Goal: Task Accomplishment & Management: Use online tool/utility

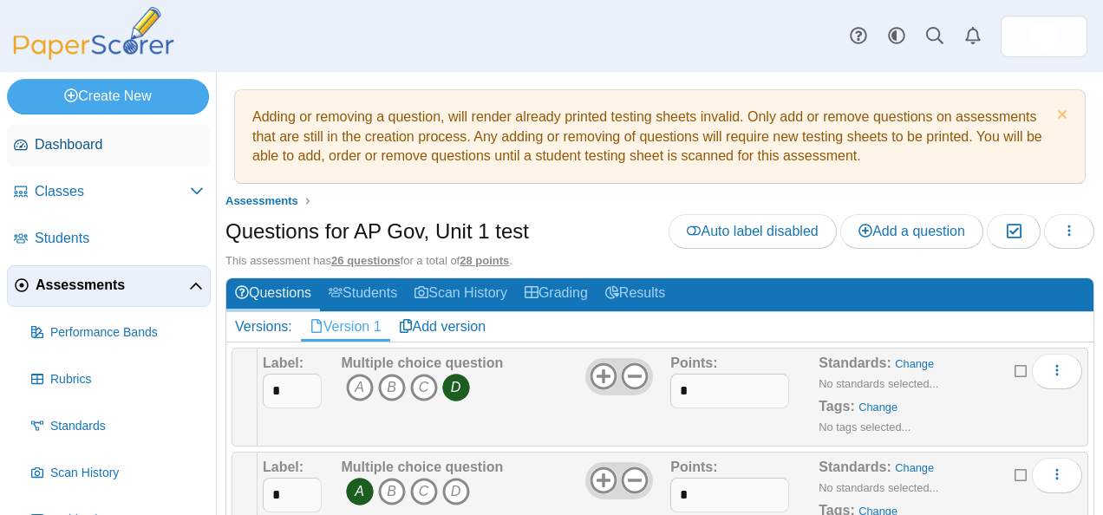
click at [69, 131] on link "Dashboard" at bounding box center [109, 146] width 204 height 42
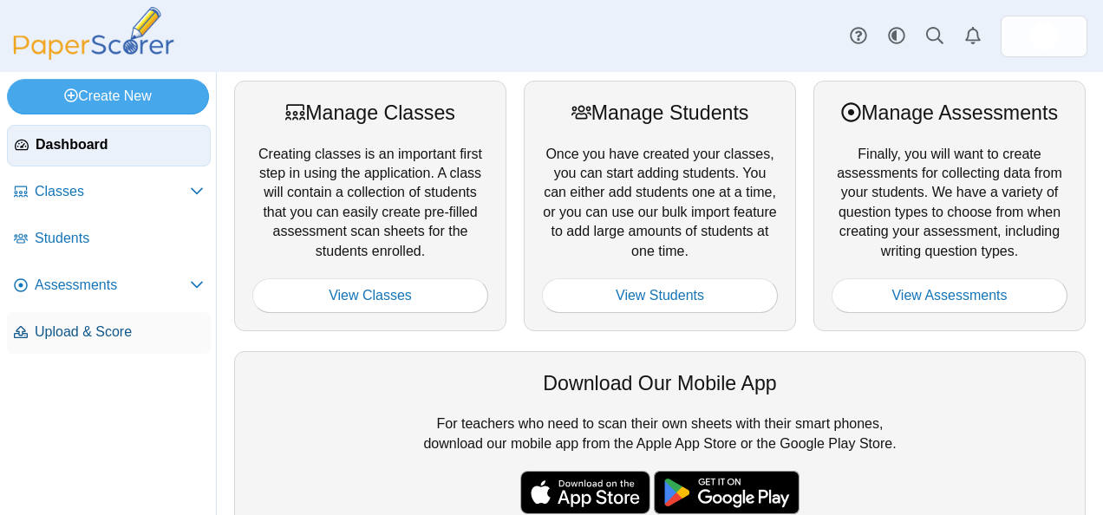
click at [71, 343] on link "Upload & Score" at bounding box center [109, 333] width 204 height 42
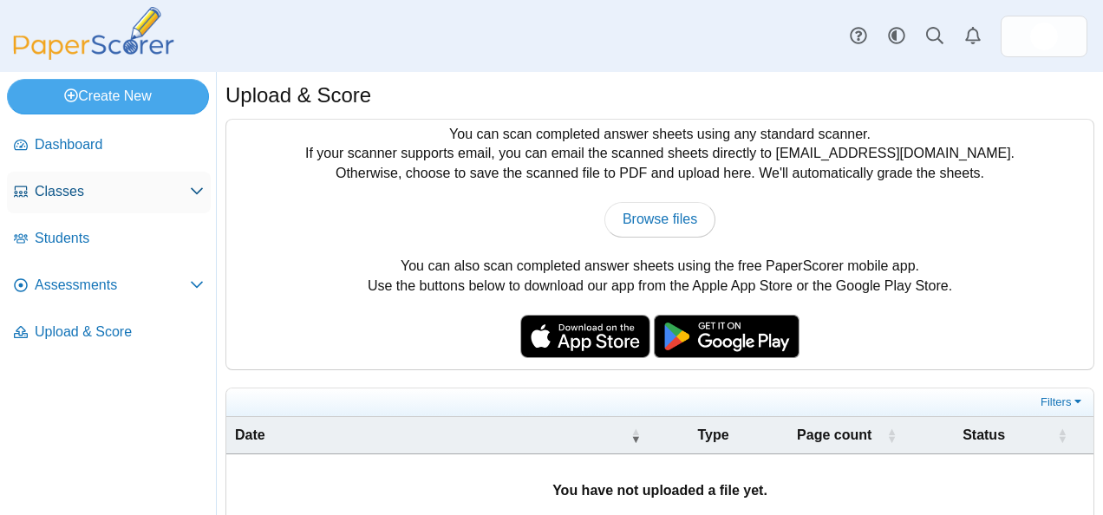
click at [164, 184] on span "Classes" at bounding box center [112, 191] width 155 height 19
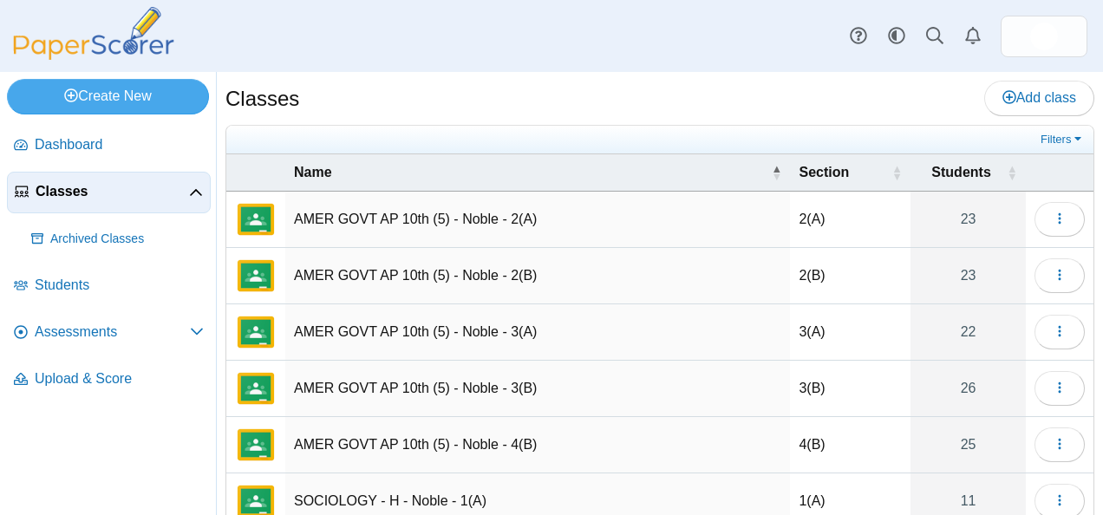
click at [403, 217] on td "AMER GOVT AP 10th (5) - Noble - 2(A)" at bounding box center [537, 220] width 505 height 56
click at [1053, 217] on icon "button" at bounding box center [1060, 219] width 14 height 14
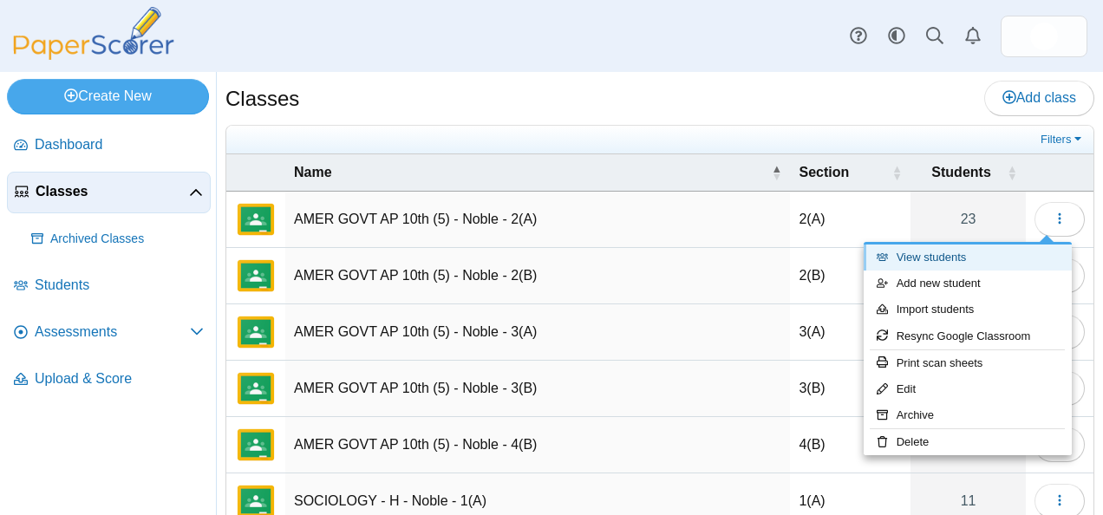
click at [967, 260] on link "View students" at bounding box center [968, 258] width 208 height 26
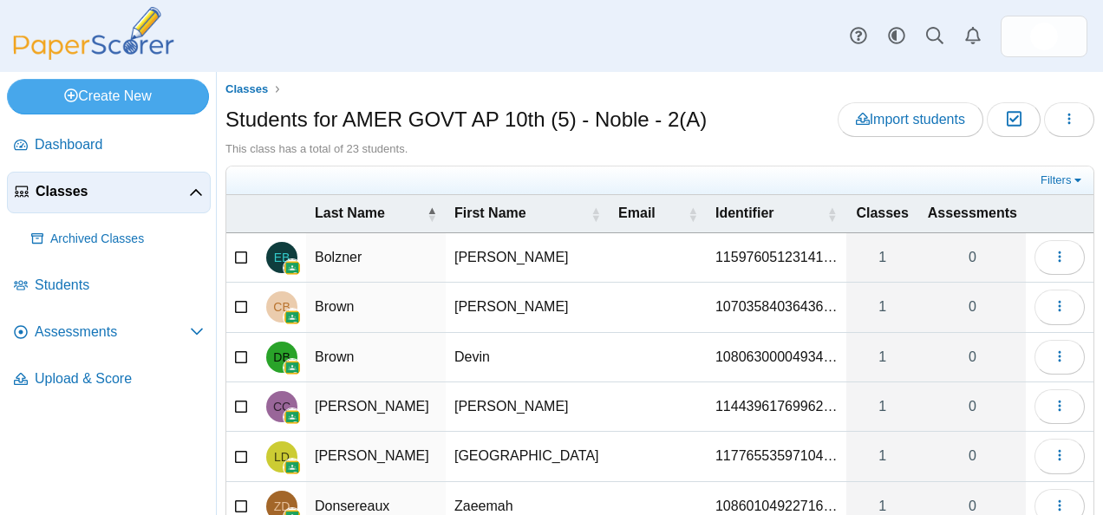
scroll to position [300, 0]
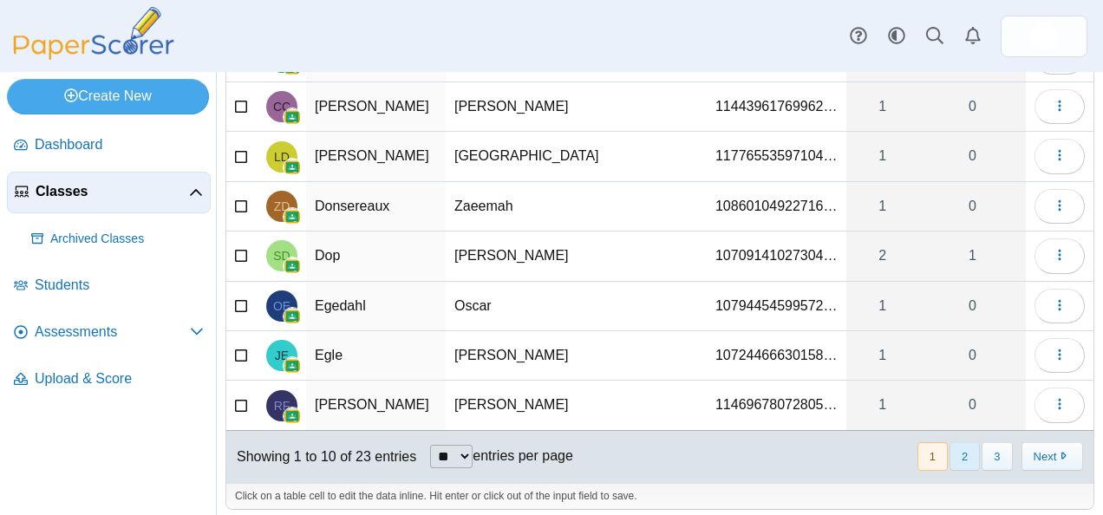
click at [956, 442] on button "2" at bounding box center [965, 456] width 30 height 29
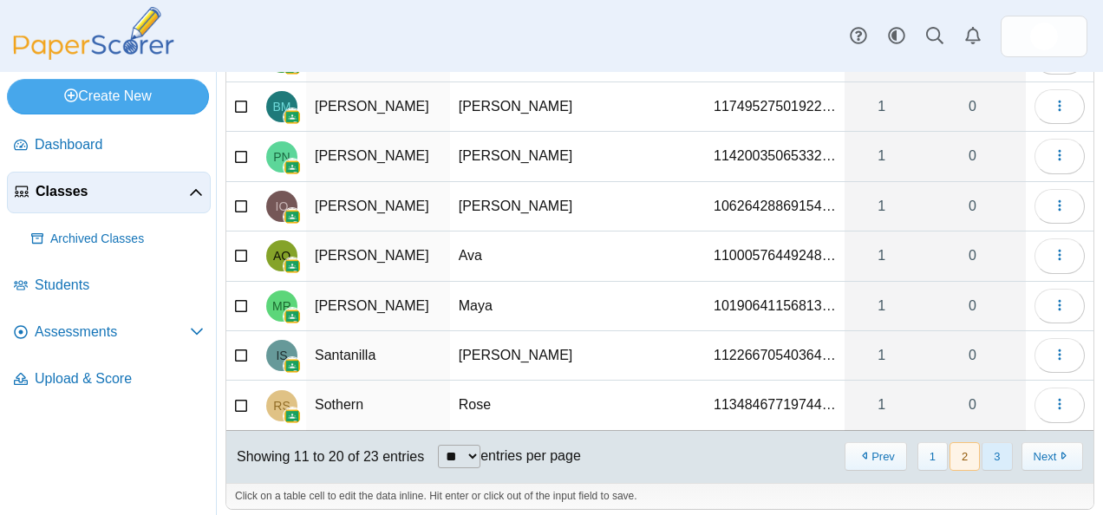
click at [982, 442] on button "3" at bounding box center [997, 456] width 30 height 29
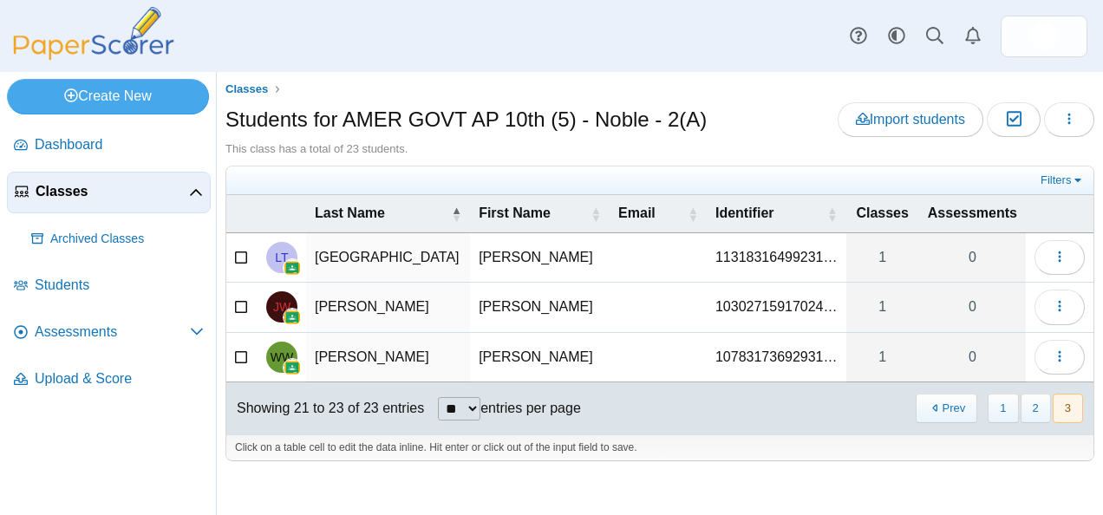
scroll to position [0, 0]
click at [73, 180] on link "Classes" at bounding box center [109, 193] width 204 height 42
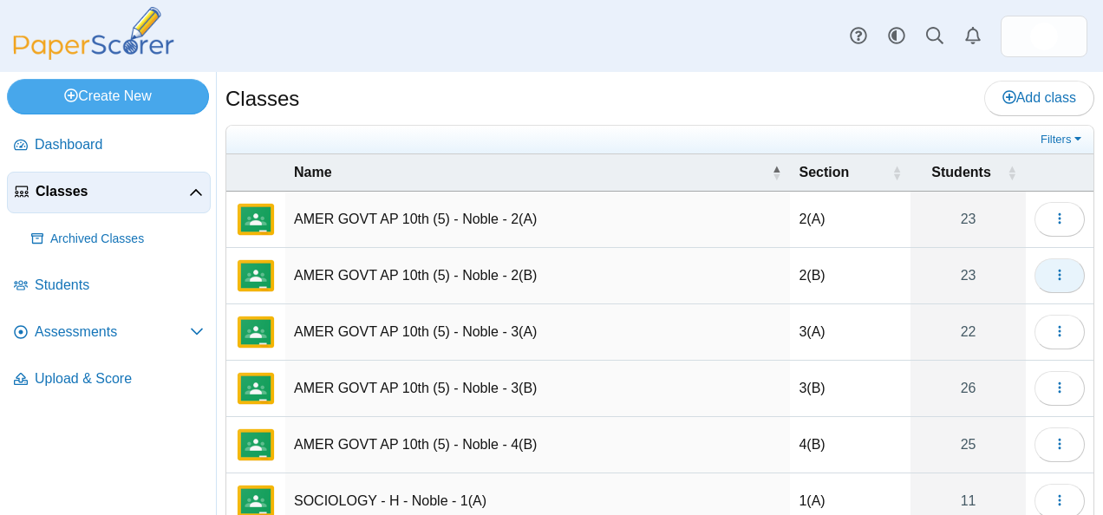
click at [1053, 277] on icon "button" at bounding box center [1060, 275] width 14 height 14
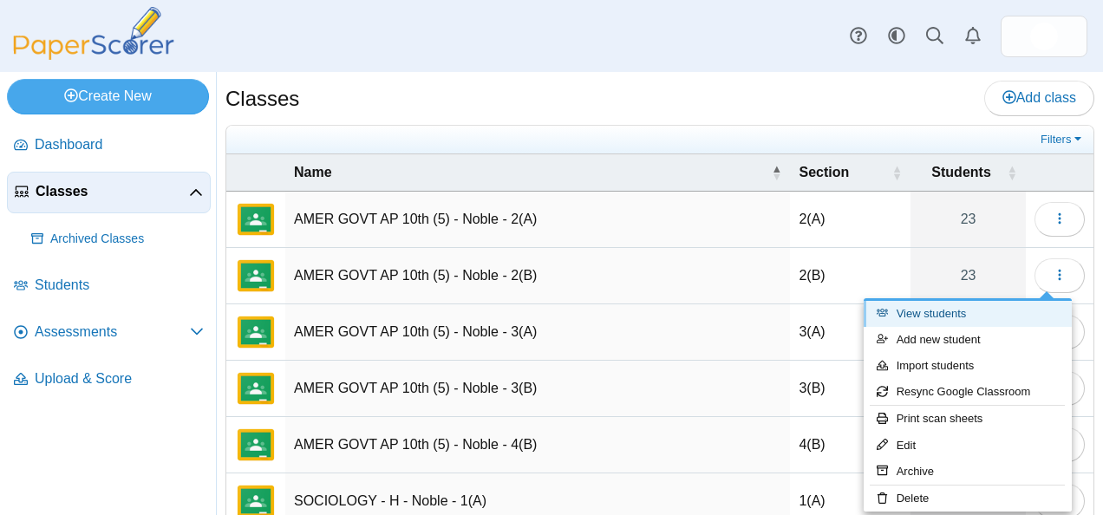
click at [931, 305] on link "View students" at bounding box center [968, 314] width 208 height 26
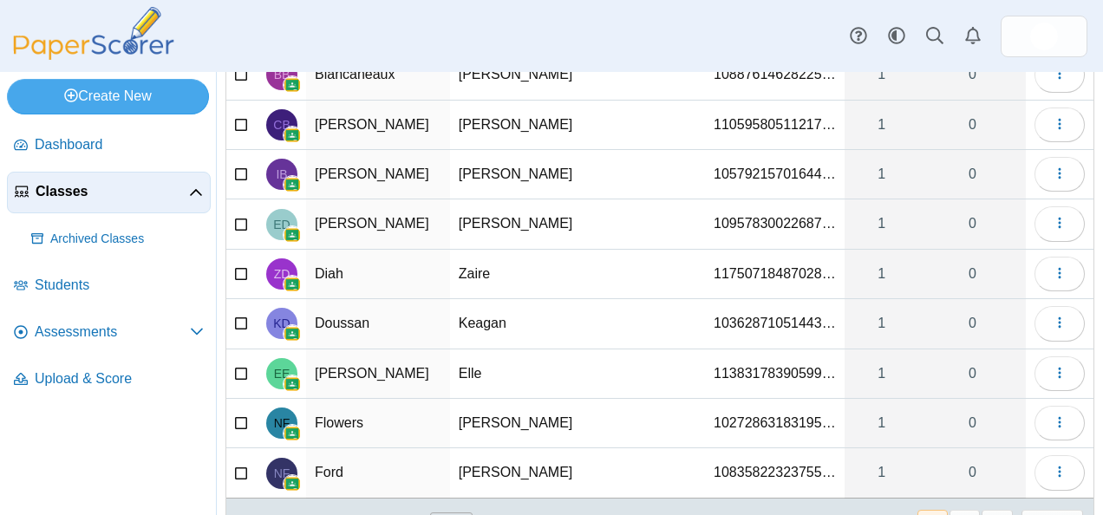
scroll to position [300, 0]
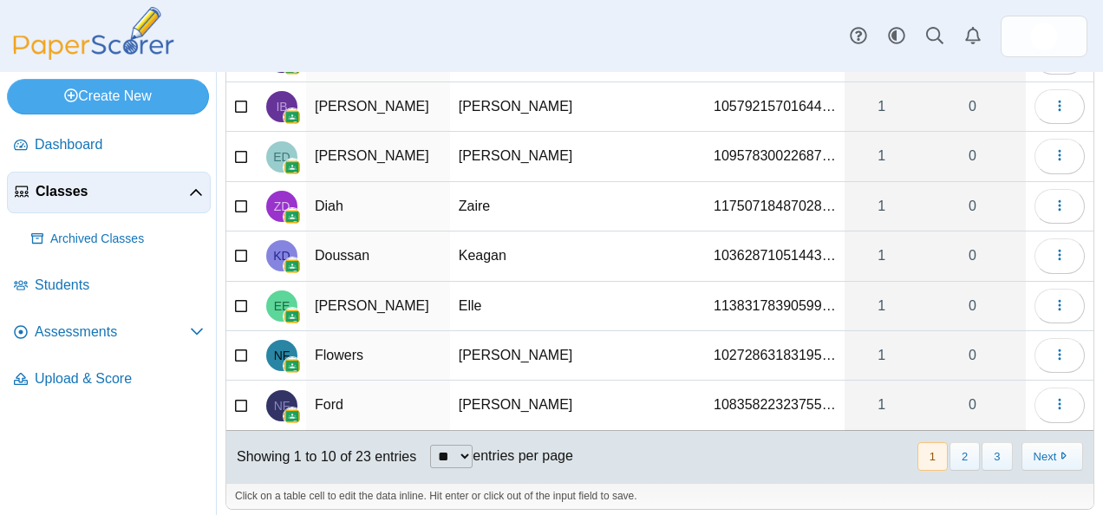
click at [968, 456] on button "2" at bounding box center [965, 456] width 30 height 29
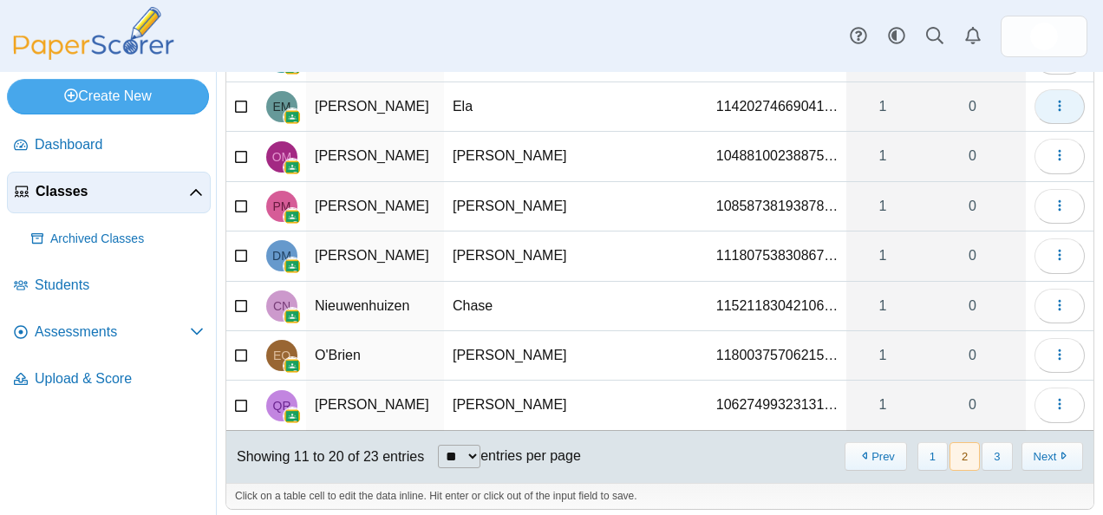
click at [1053, 99] on icon "button" at bounding box center [1060, 106] width 14 height 14
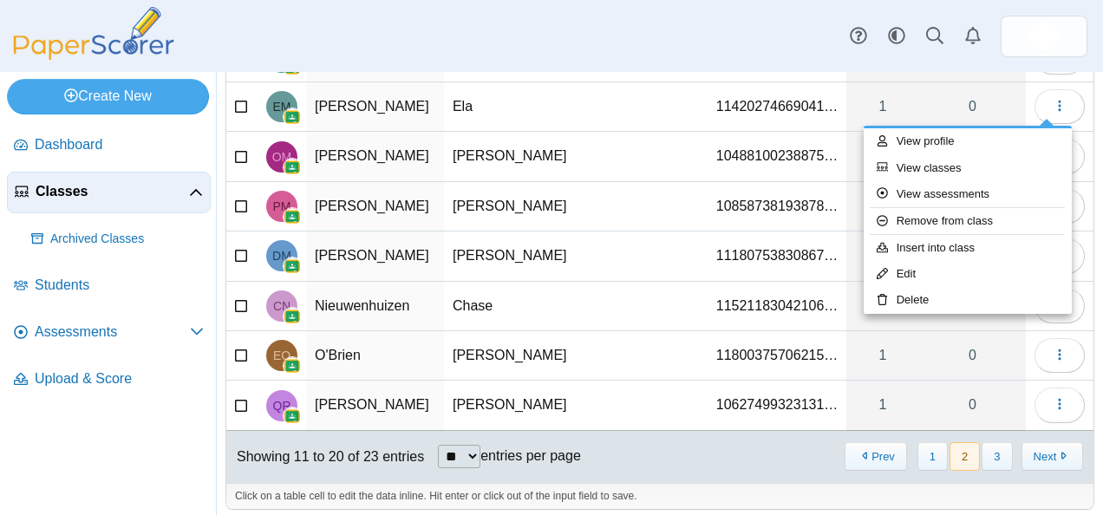
click at [722, 449] on div "Showing 11 to 20 of 23 entries ** ** ** *** entries per page « Prev 1 2 3 Next »" at bounding box center [659, 457] width 867 height 52
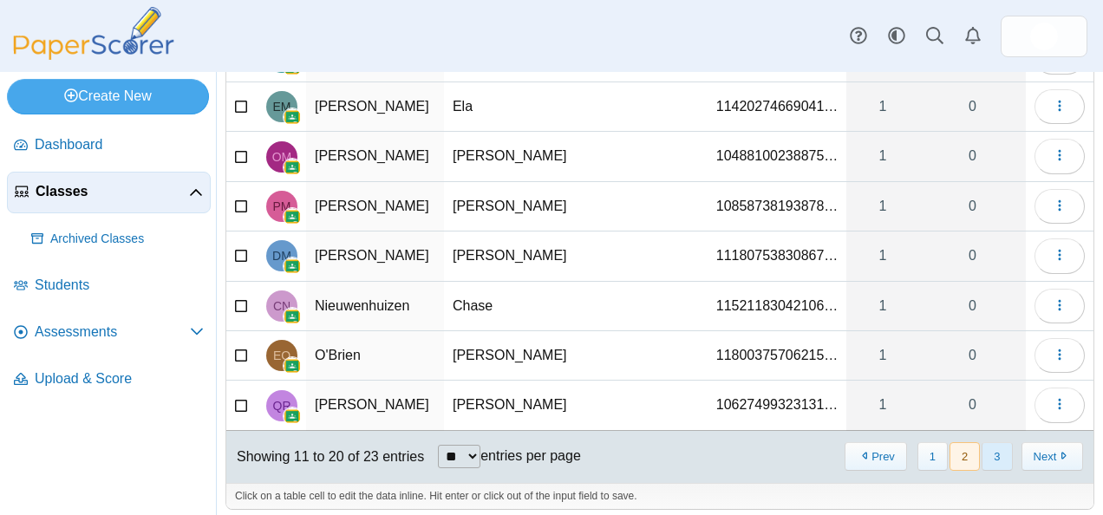
click at [985, 455] on button "3" at bounding box center [997, 456] width 30 height 29
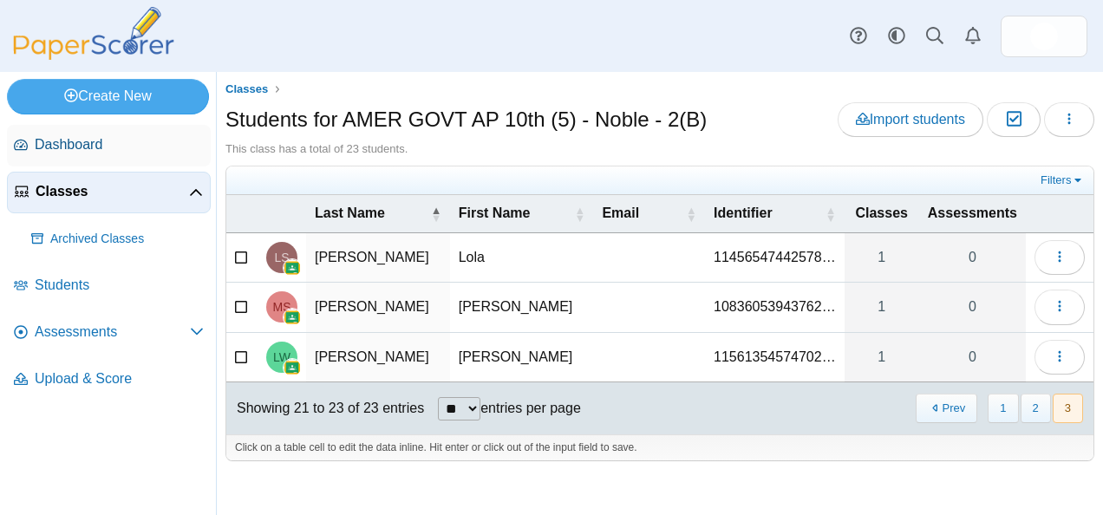
click at [82, 148] on span "Dashboard" at bounding box center [119, 144] width 169 height 19
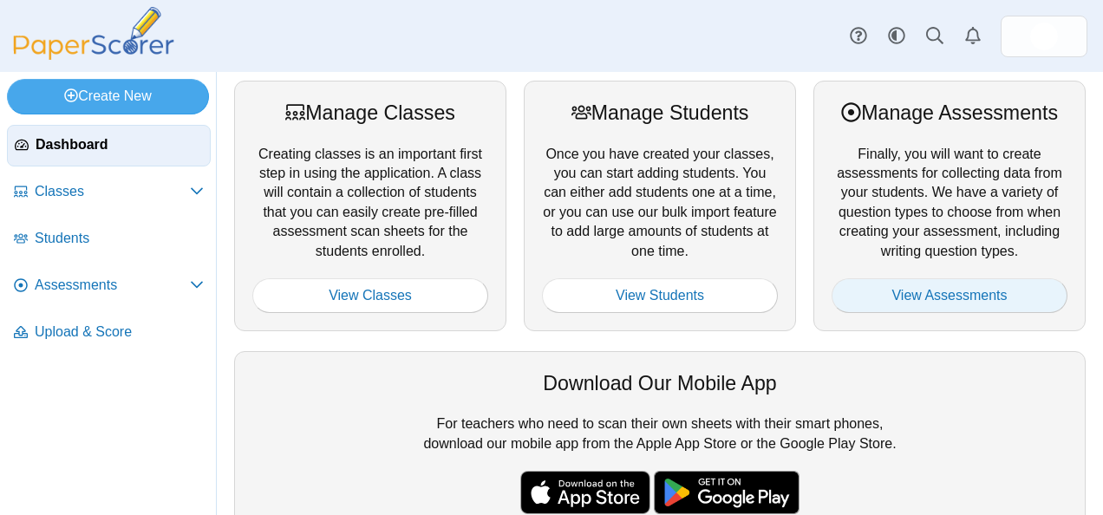
click at [937, 286] on link "View Assessments" at bounding box center [950, 295] width 236 height 35
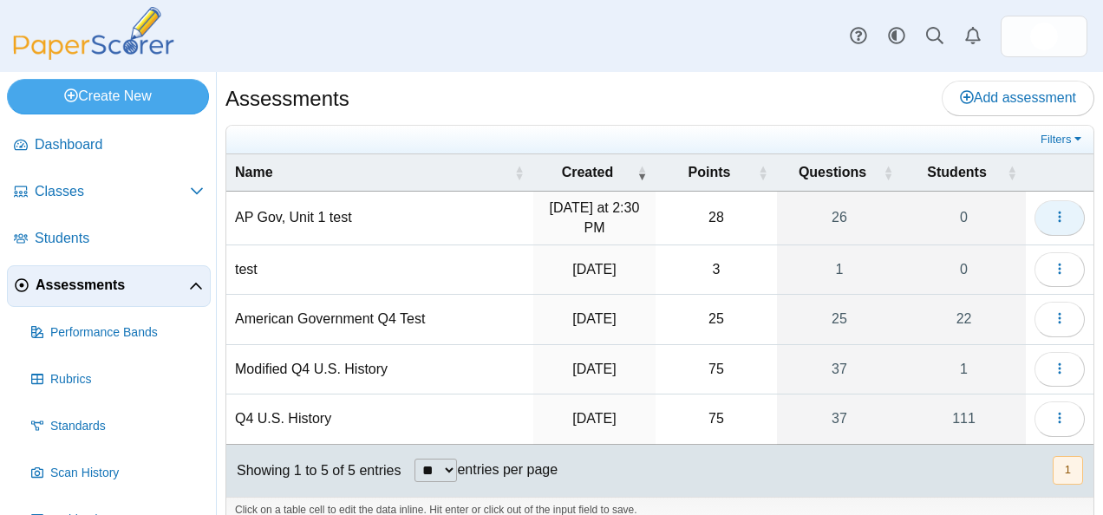
click at [1043, 227] on button "button" at bounding box center [1060, 217] width 50 height 35
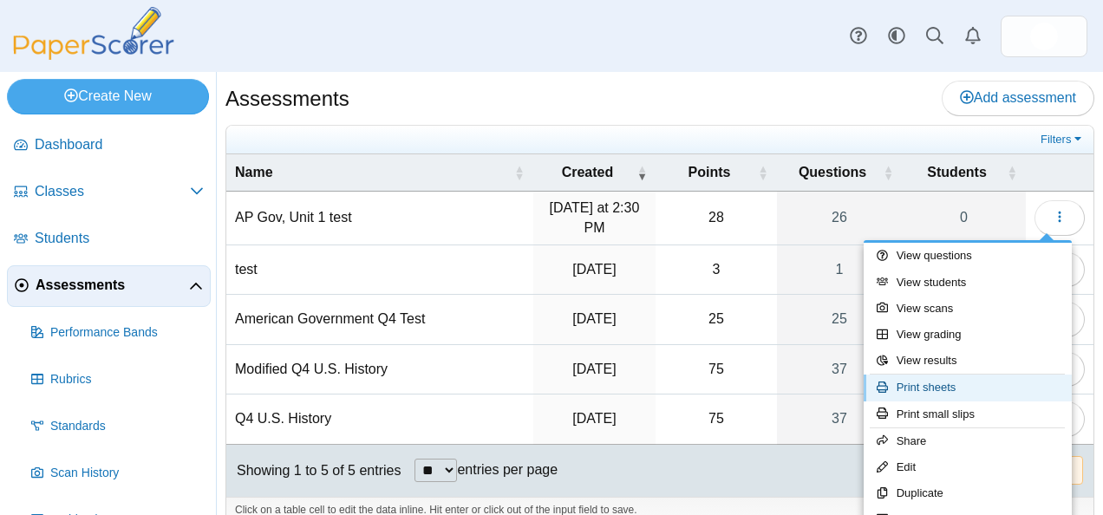
click at [953, 389] on link "Print sheets" at bounding box center [968, 388] width 208 height 26
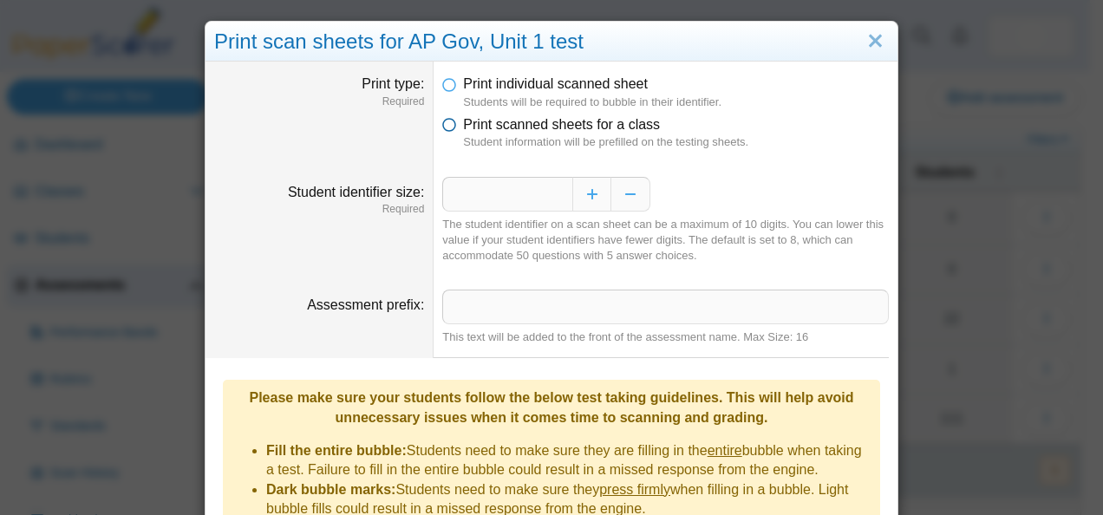
click at [442, 121] on icon at bounding box center [449, 121] width 14 height 12
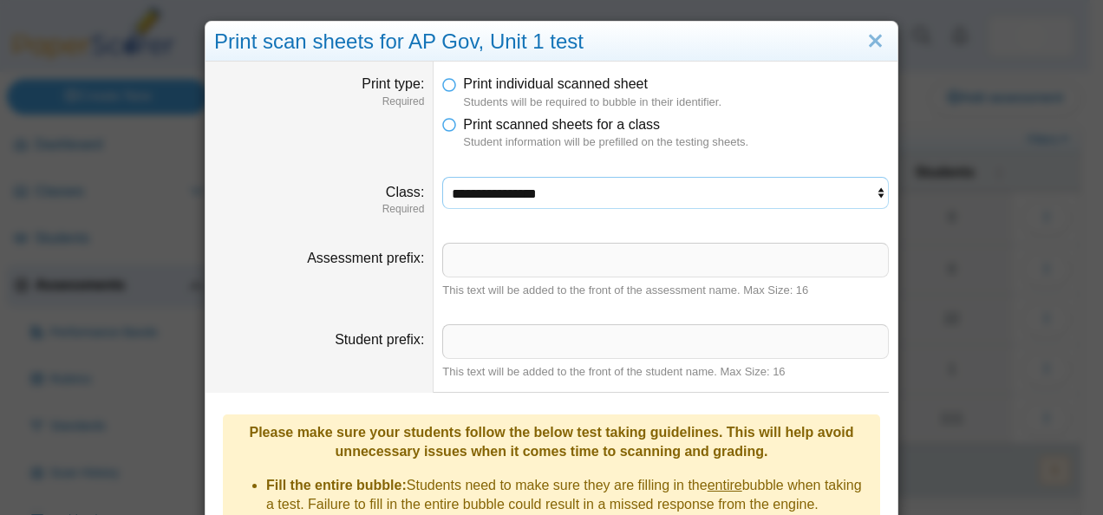
click at [554, 206] on select "**********" at bounding box center [665, 193] width 447 height 33
click at [442, 76] on icon at bounding box center [449, 81] width 14 height 12
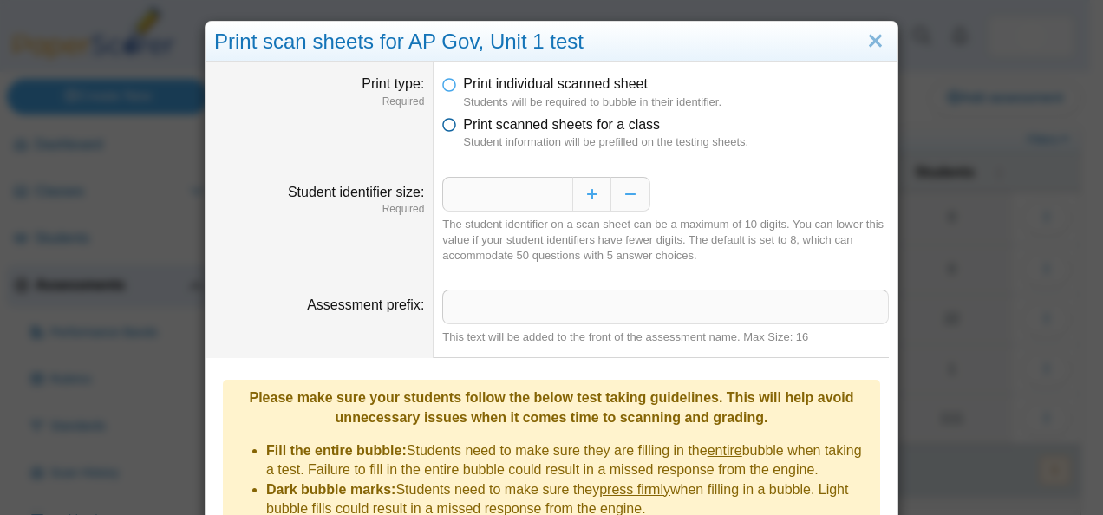
click at [442, 122] on icon at bounding box center [449, 121] width 14 height 12
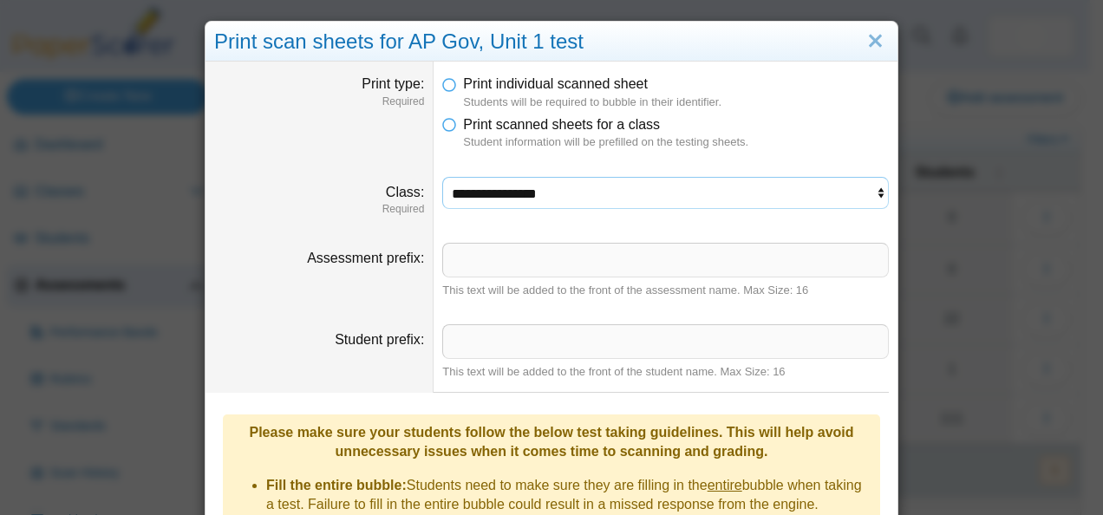
click at [524, 195] on select "**********" at bounding box center [665, 193] width 447 height 33
select select "**********"
click at [442, 177] on select "**********" at bounding box center [665, 193] width 447 height 33
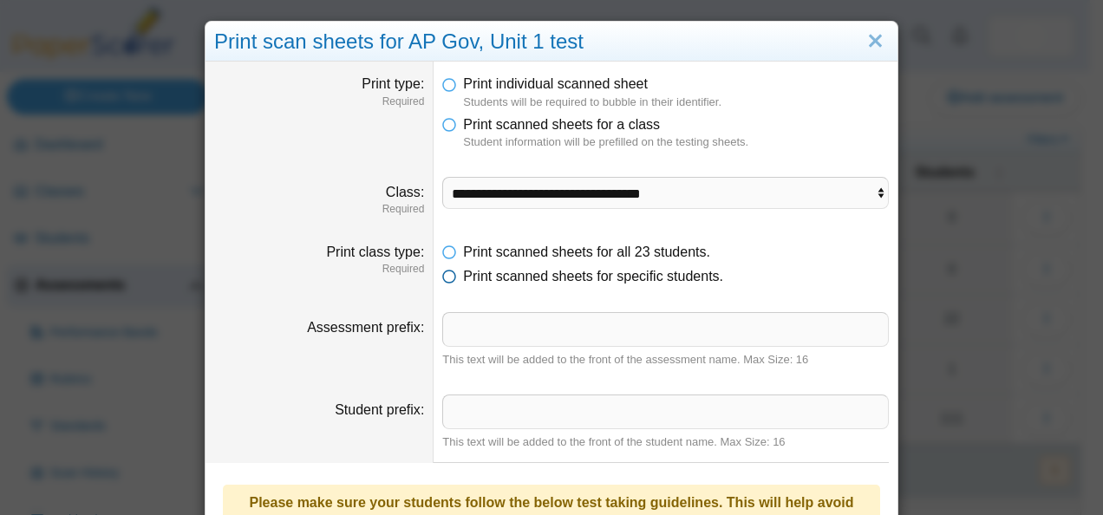
click at [447, 276] on icon at bounding box center [449, 273] width 14 height 12
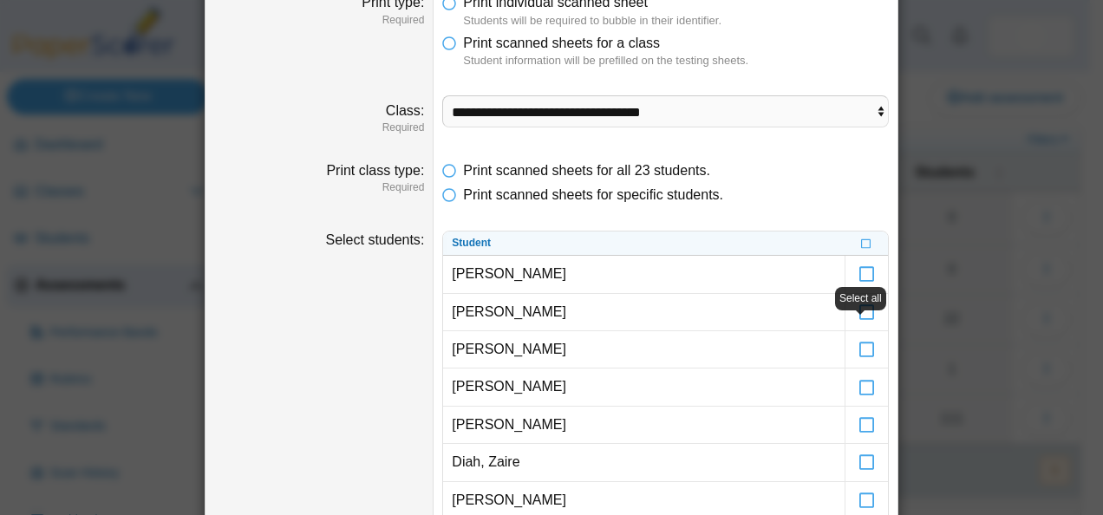
scroll to position [82, 0]
click at [861, 243] on icon at bounding box center [866, 242] width 10 height 10
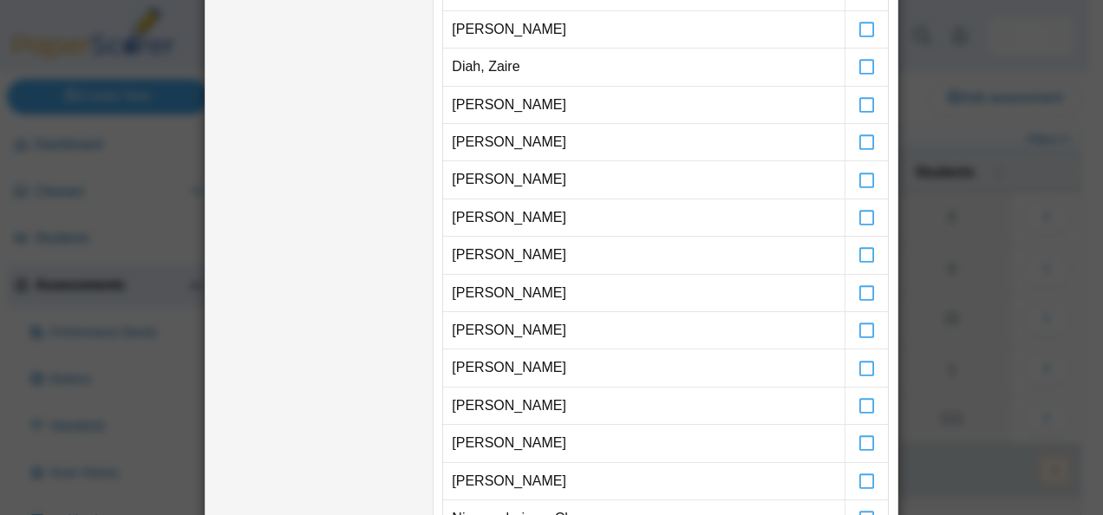
scroll to position [478, 0]
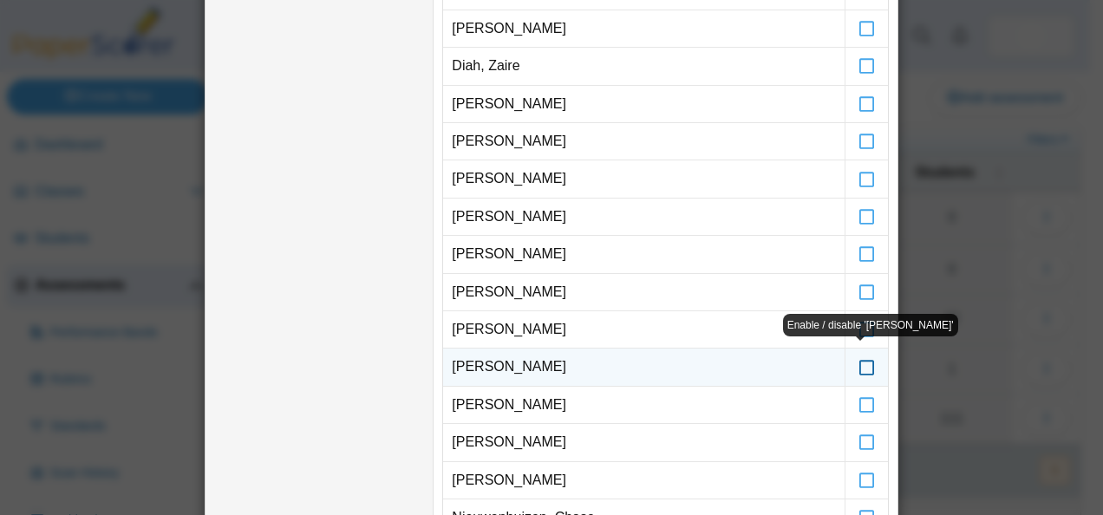
click at [866, 359] on icon at bounding box center [867, 359] width 17 height 16
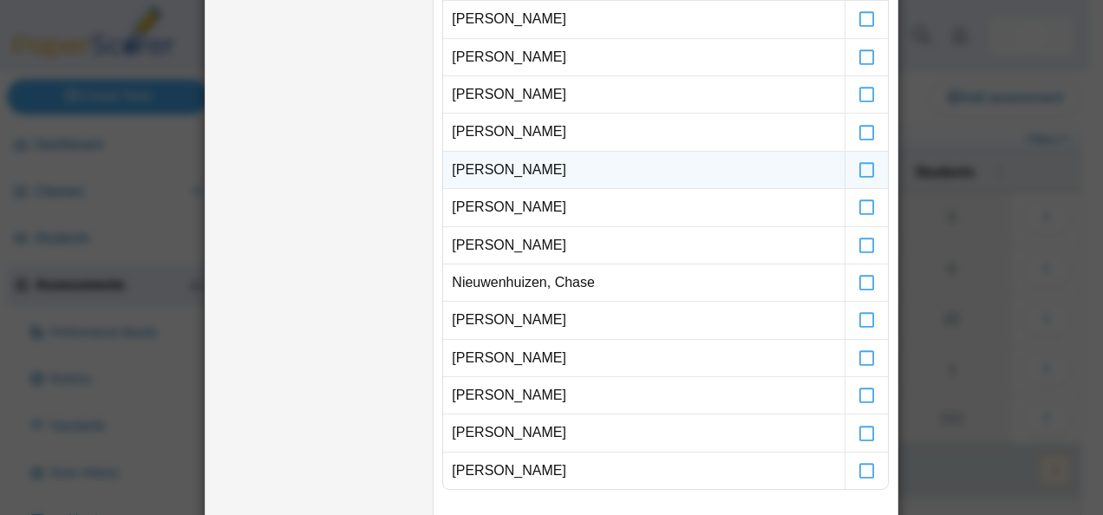
scroll to position [714, 0]
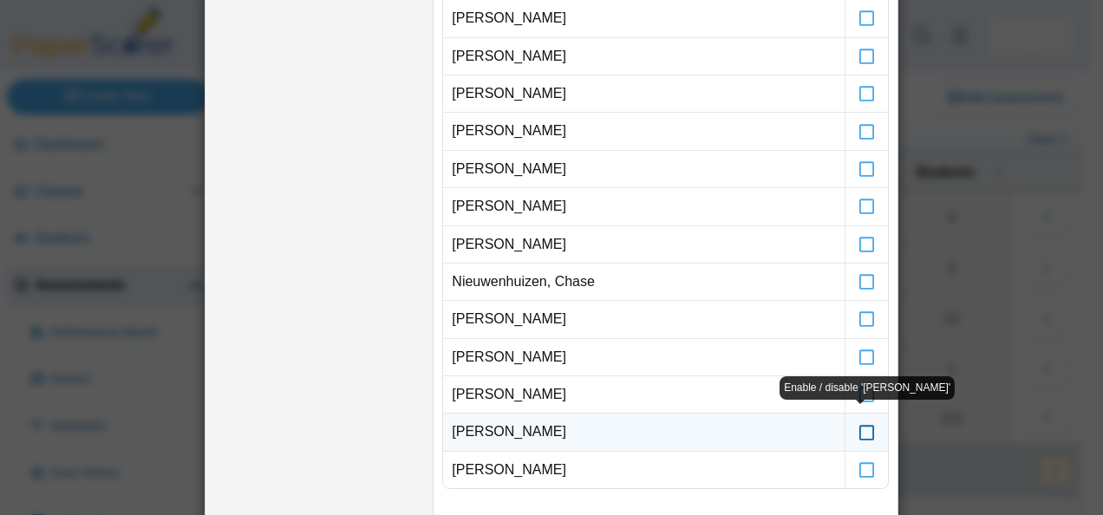
click at [859, 425] on icon at bounding box center [867, 424] width 17 height 16
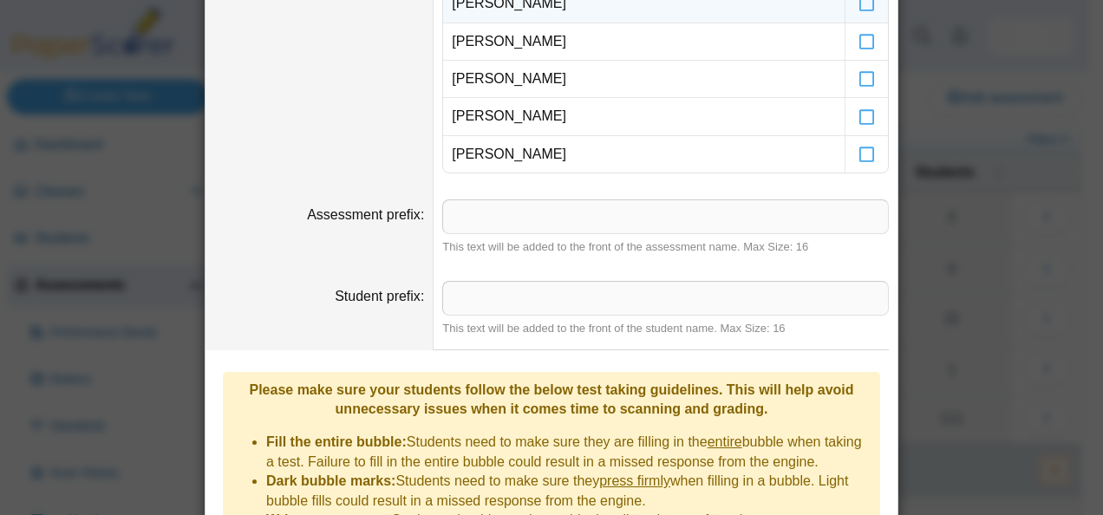
scroll to position [1263, 0]
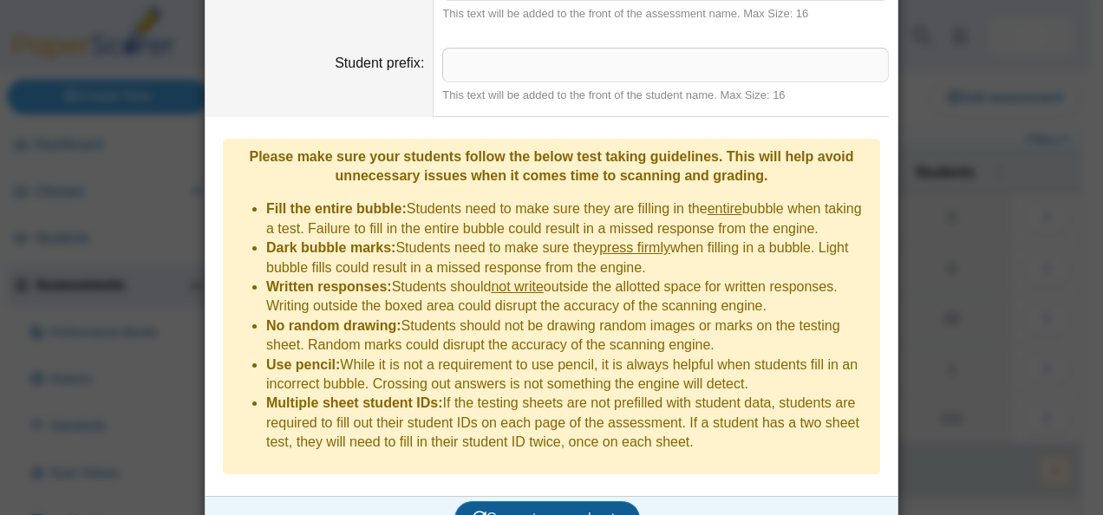
click at [503, 501] on button "Generate scan sheets" at bounding box center [548, 518] width 187 height 35
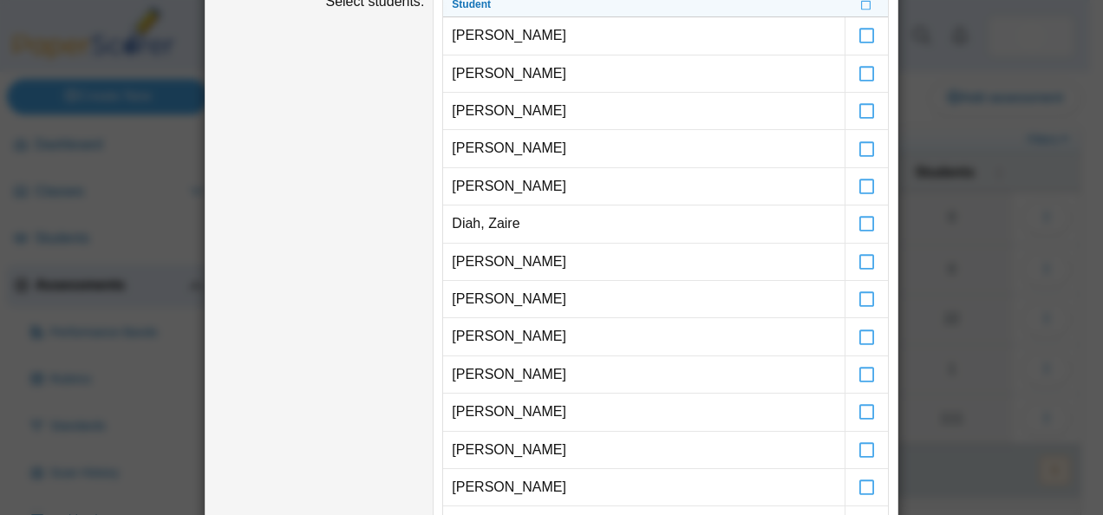
scroll to position [0, 0]
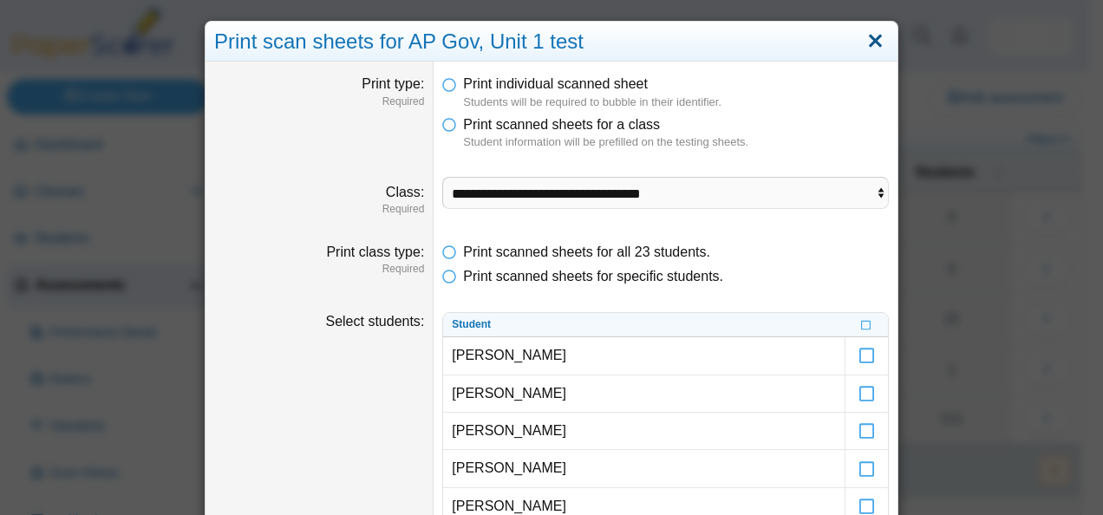
click at [871, 34] on link "Close" at bounding box center [875, 41] width 27 height 29
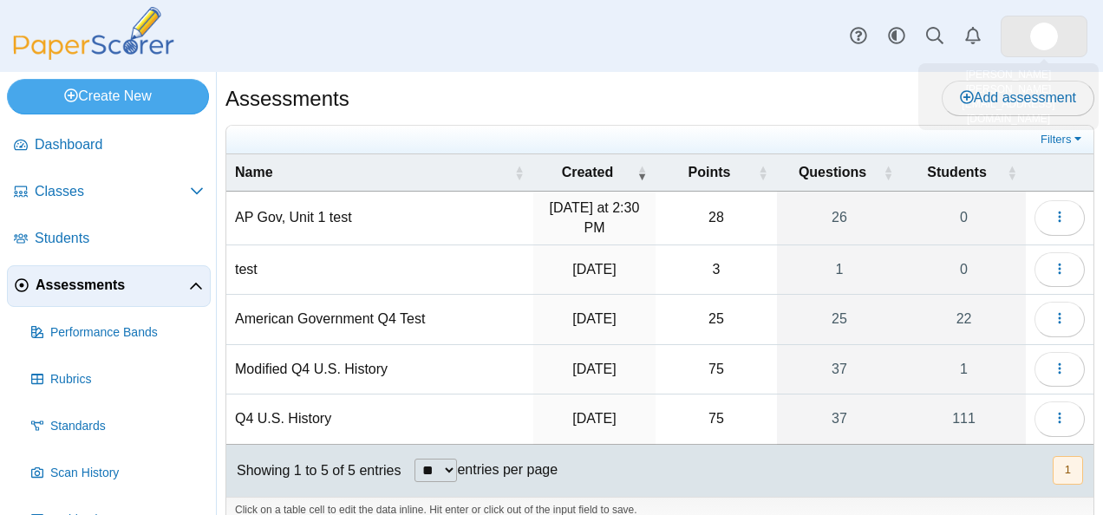
click at [1048, 47] on img at bounding box center [1045, 37] width 28 height 28
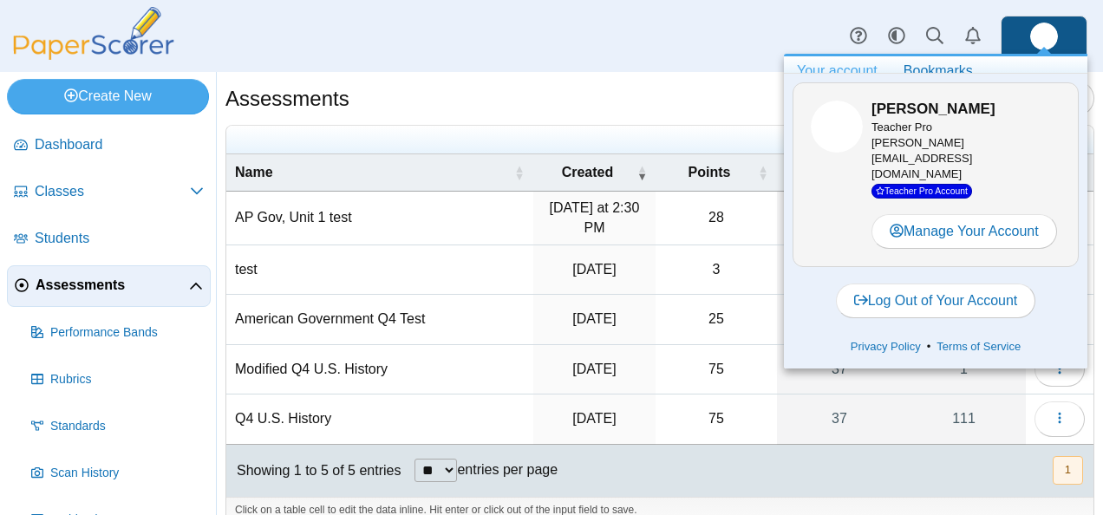
click at [636, 57] on div "Dashboard Classes Archived classes Students Assessments" at bounding box center [551, 36] width 1103 height 72
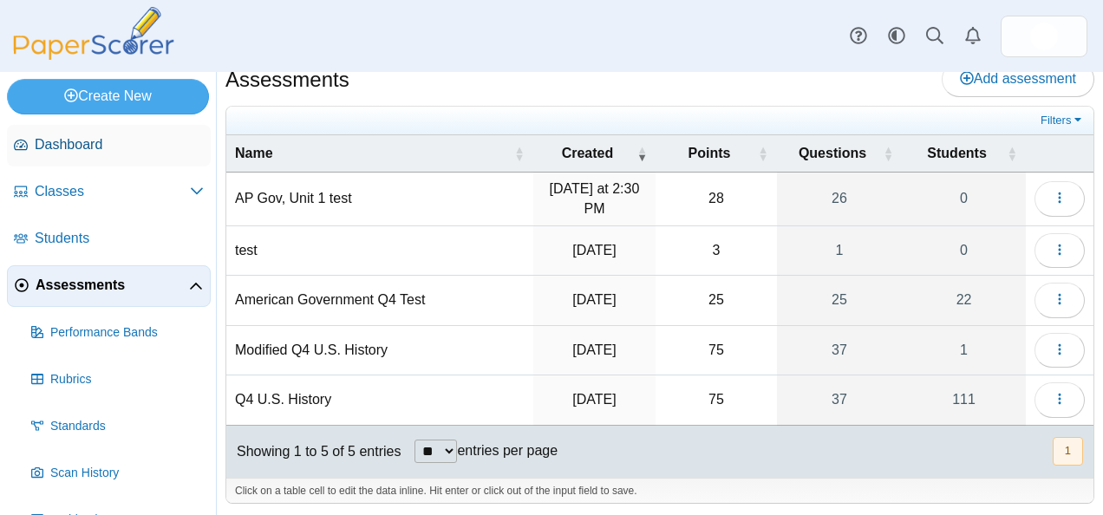
click at [73, 162] on link "Dashboard" at bounding box center [109, 146] width 204 height 42
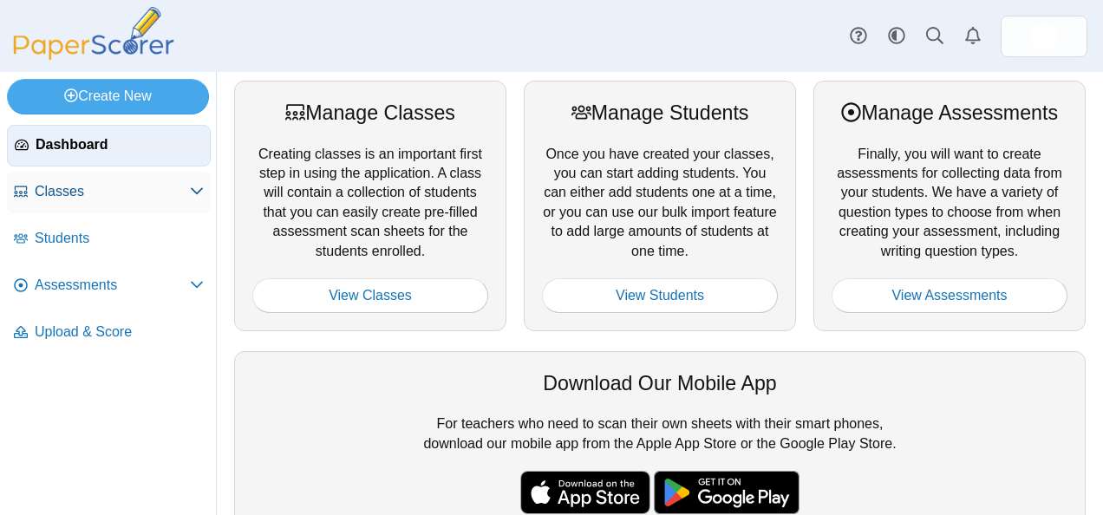
click at [72, 209] on link "Classes" at bounding box center [109, 193] width 204 height 42
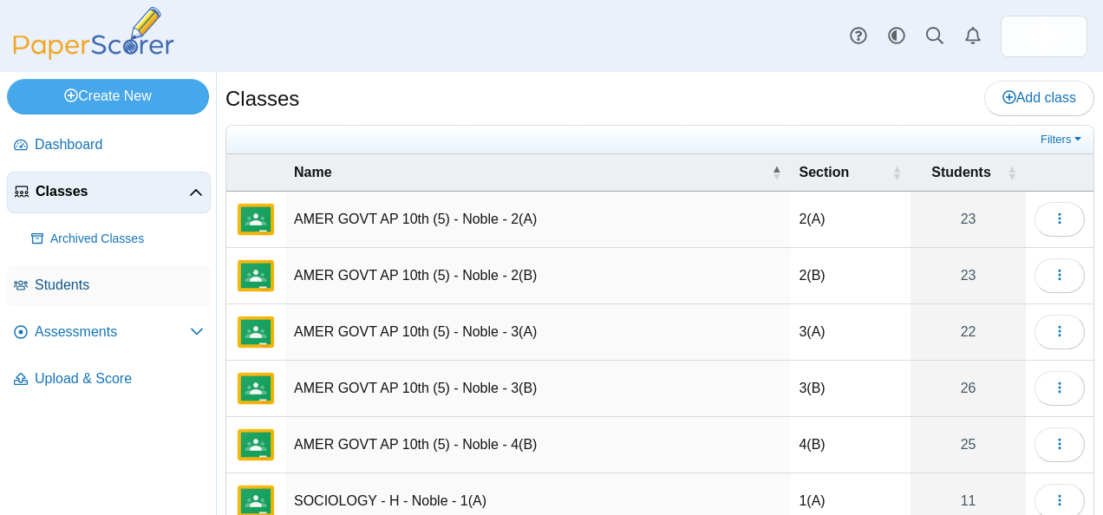
scroll to position [71, 0]
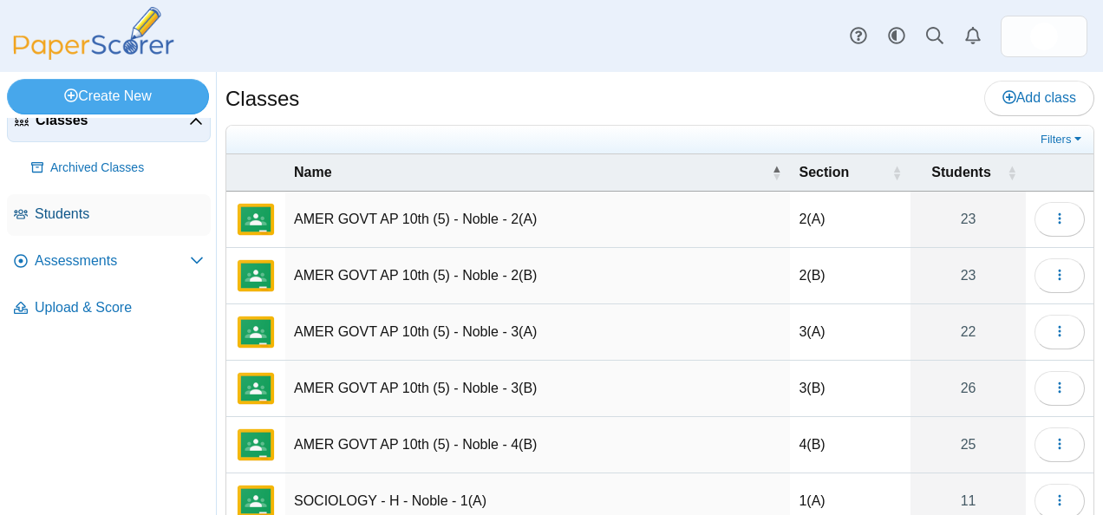
click at [84, 206] on span "Students" at bounding box center [119, 214] width 169 height 19
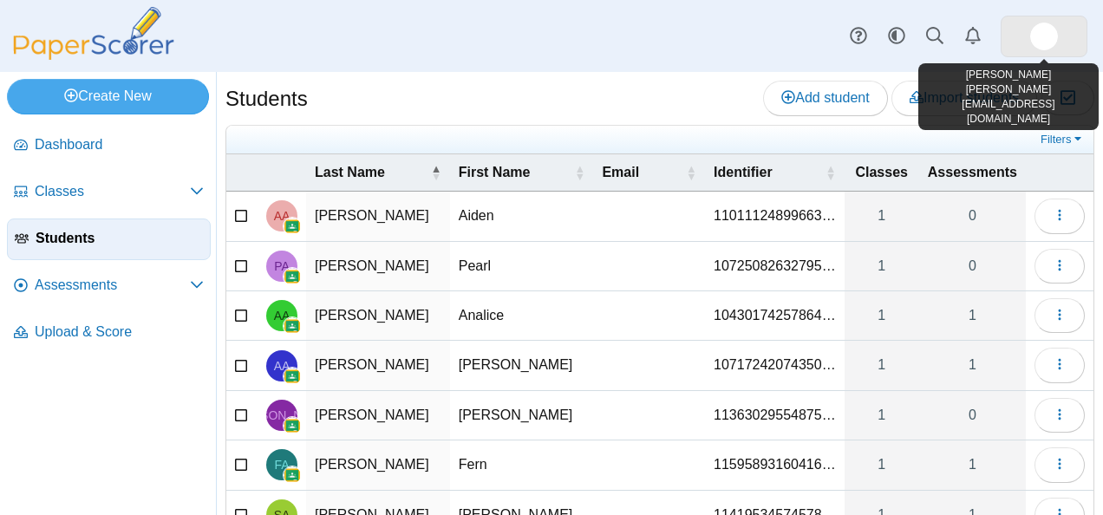
click at [1052, 44] on img at bounding box center [1045, 37] width 28 height 28
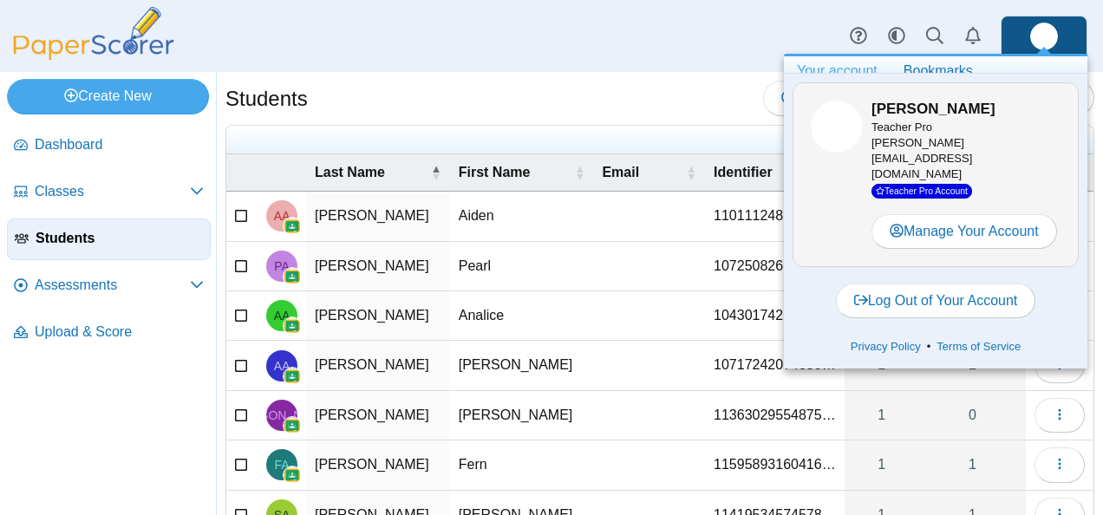
click at [525, 49] on div "Dashboard Classes Archived classes Students Assessments" at bounding box center [551, 36] width 1103 height 72
